Goal: Obtain resource: Download file/media

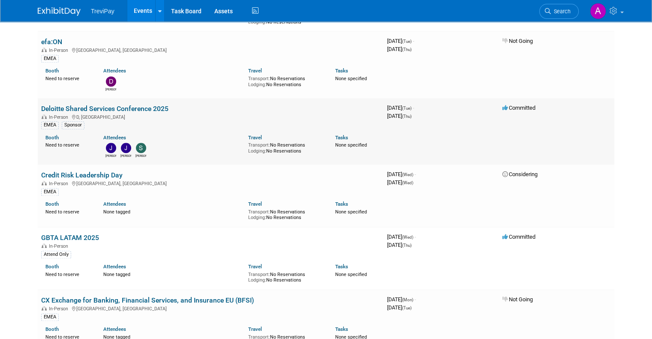
click at [136, 105] on link "Deloitte Shared Services Conference 2025" at bounding box center [104, 109] width 127 height 8
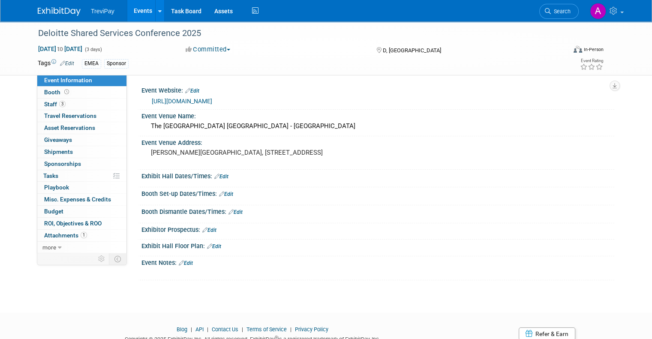
click at [212, 100] on link "[URL][DOMAIN_NAME]" at bounding box center [182, 101] width 60 height 7
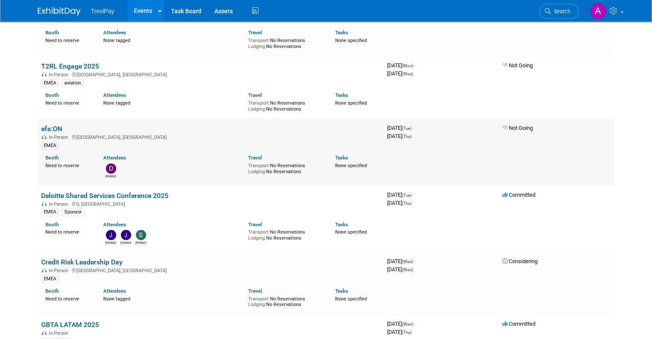
scroll to position [1029, 0]
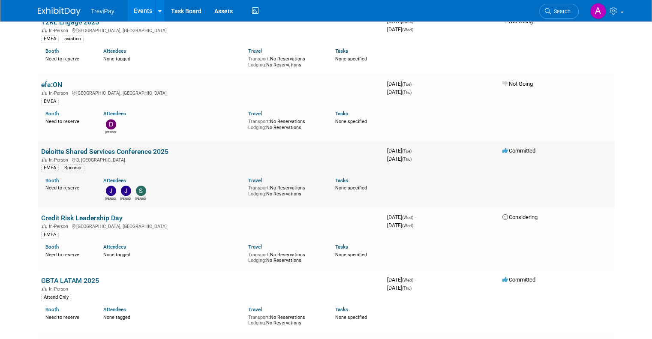
click at [113, 148] on link "Deloitte Shared Services Conference 2025" at bounding box center [104, 152] width 127 height 8
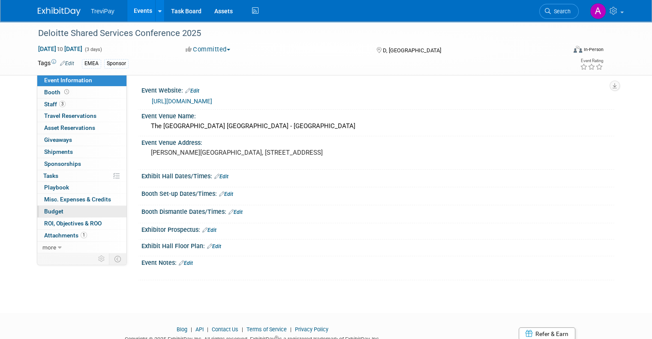
scroll to position [32, 0]
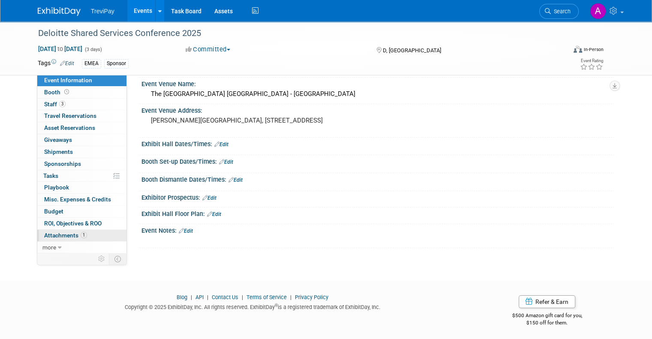
click at [58, 233] on span "Attachments 1" at bounding box center [65, 235] width 43 height 7
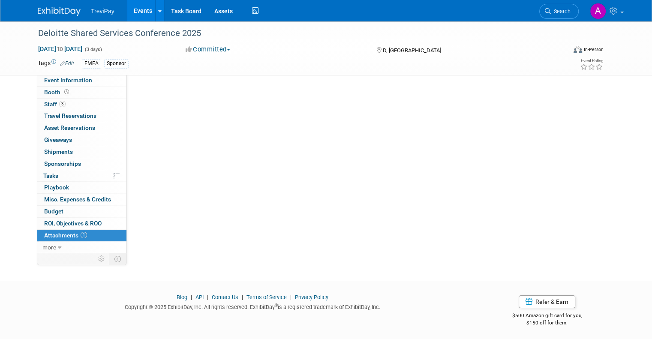
scroll to position [0, 0]
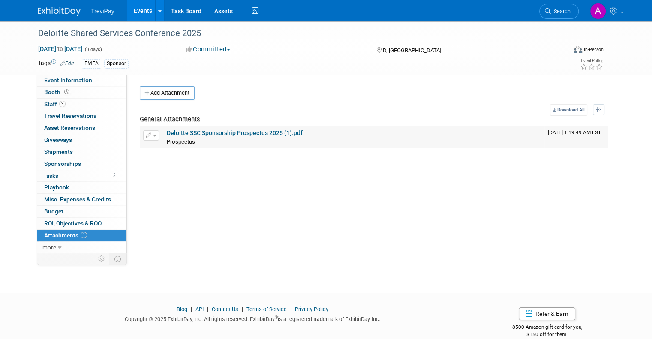
click at [226, 133] on link "Deloitte SSC Sponsorship Prospectus 2025 (1).pdf" at bounding box center [235, 133] width 136 height 7
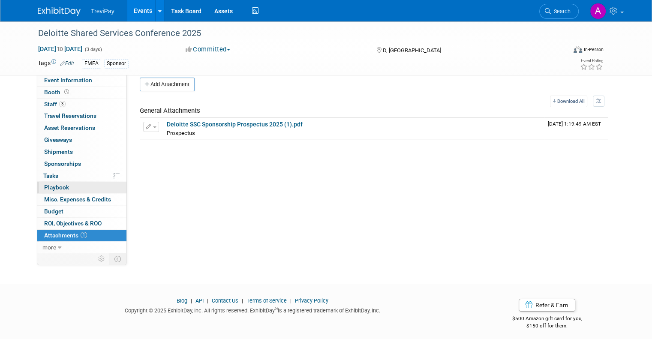
scroll to position [14, 0]
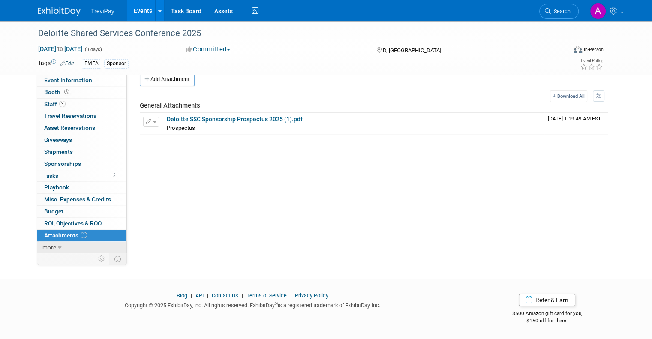
click at [58, 245] on icon at bounding box center [60, 248] width 4 height 6
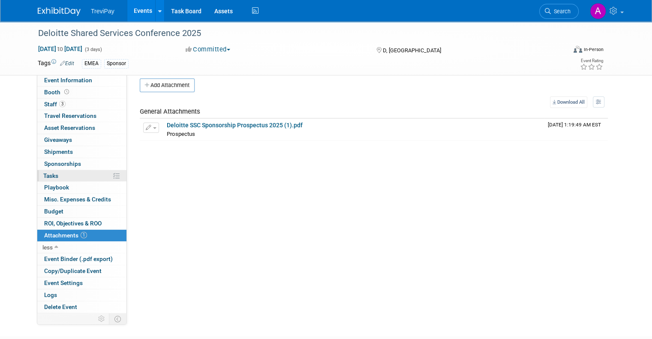
scroll to position [0, 0]
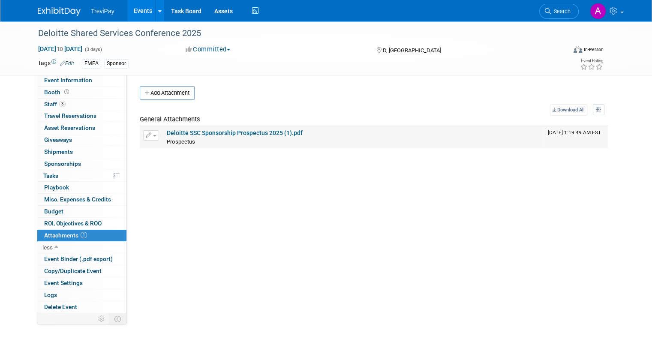
click at [235, 137] on div "Prospectus Prospectus X" at bounding box center [354, 141] width 374 height 9
click at [228, 133] on link "Deloitte SSC Sponsorship Prospectus 2025 (1).pdf" at bounding box center [235, 133] width 136 height 7
